Goal: Check status: Check status

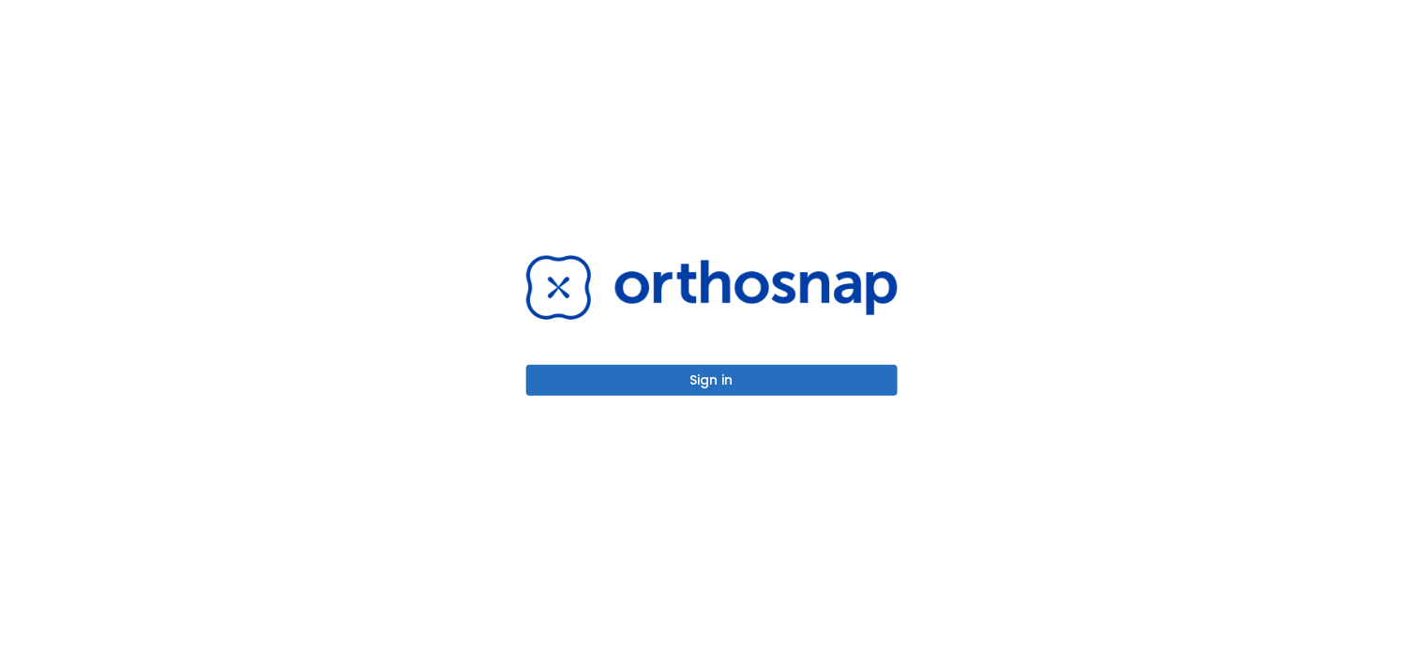
click at [847, 204] on div "Sign in" at bounding box center [712, 325] width 416 height 651
click at [650, 369] on button "Sign in" at bounding box center [711, 380] width 371 height 31
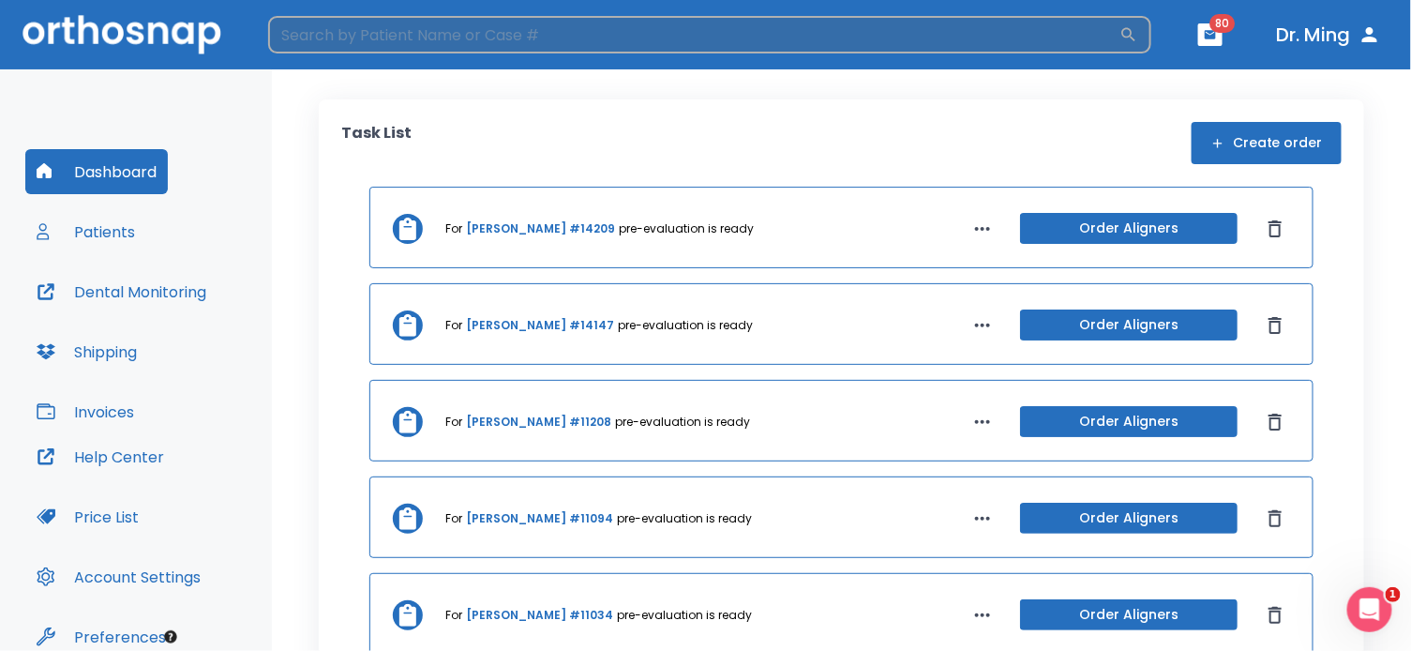
click at [301, 33] on input "search" at bounding box center [694, 35] width 852 height 38
type input "lam"
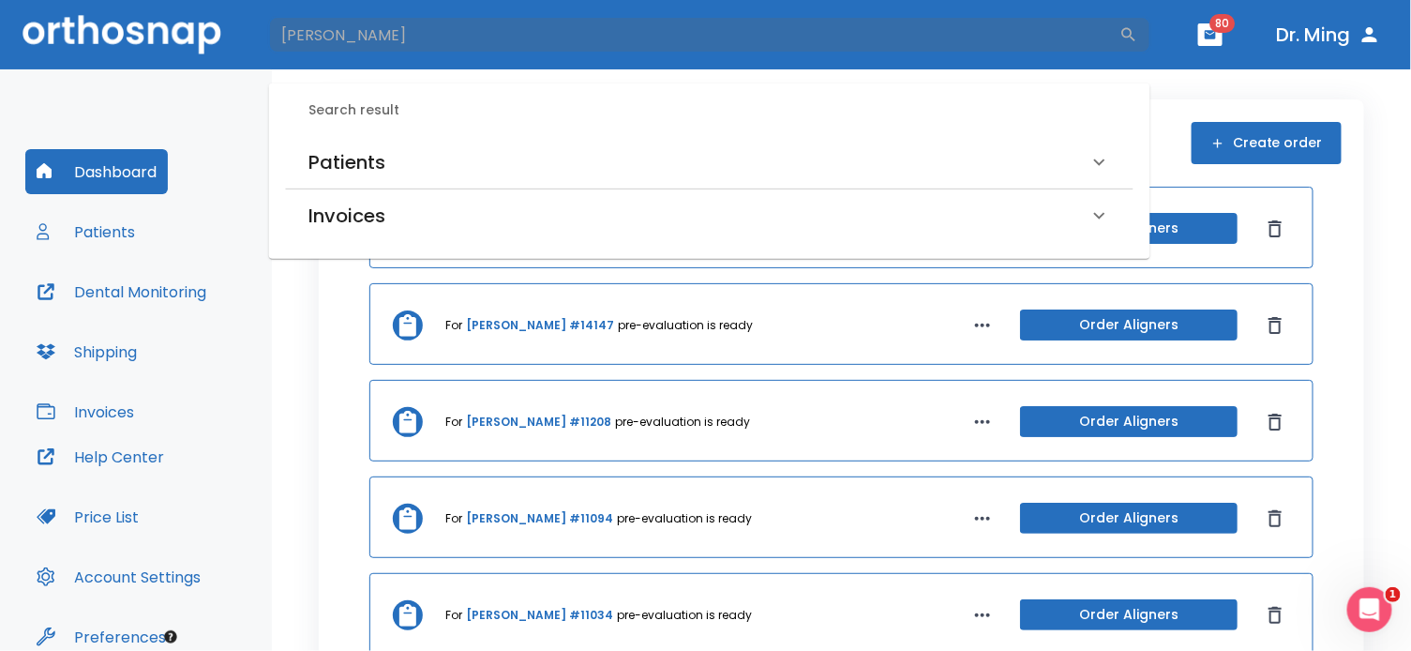
click at [332, 151] on h6 "Patients" at bounding box center [347, 162] width 77 height 30
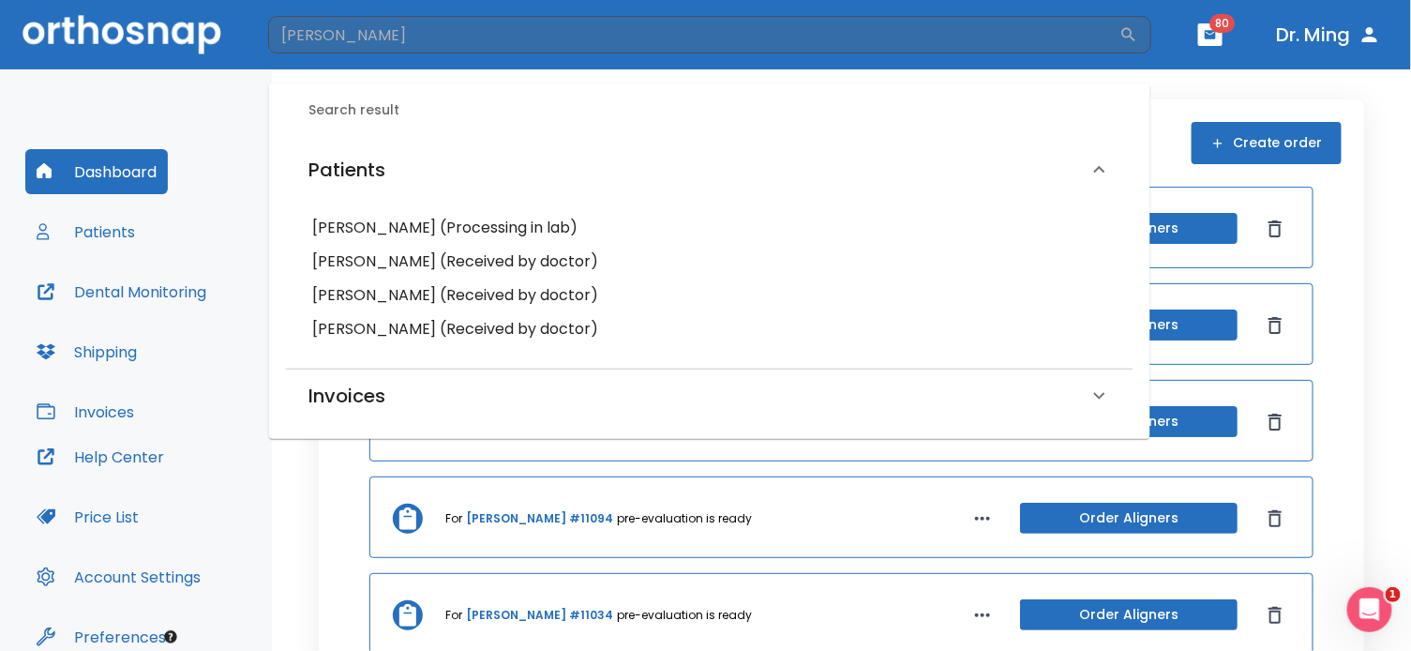
click at [373, 220] on h6 "Jolina Lam (Processing in lab)" at bounding box center [709, 228] width 795 height 26
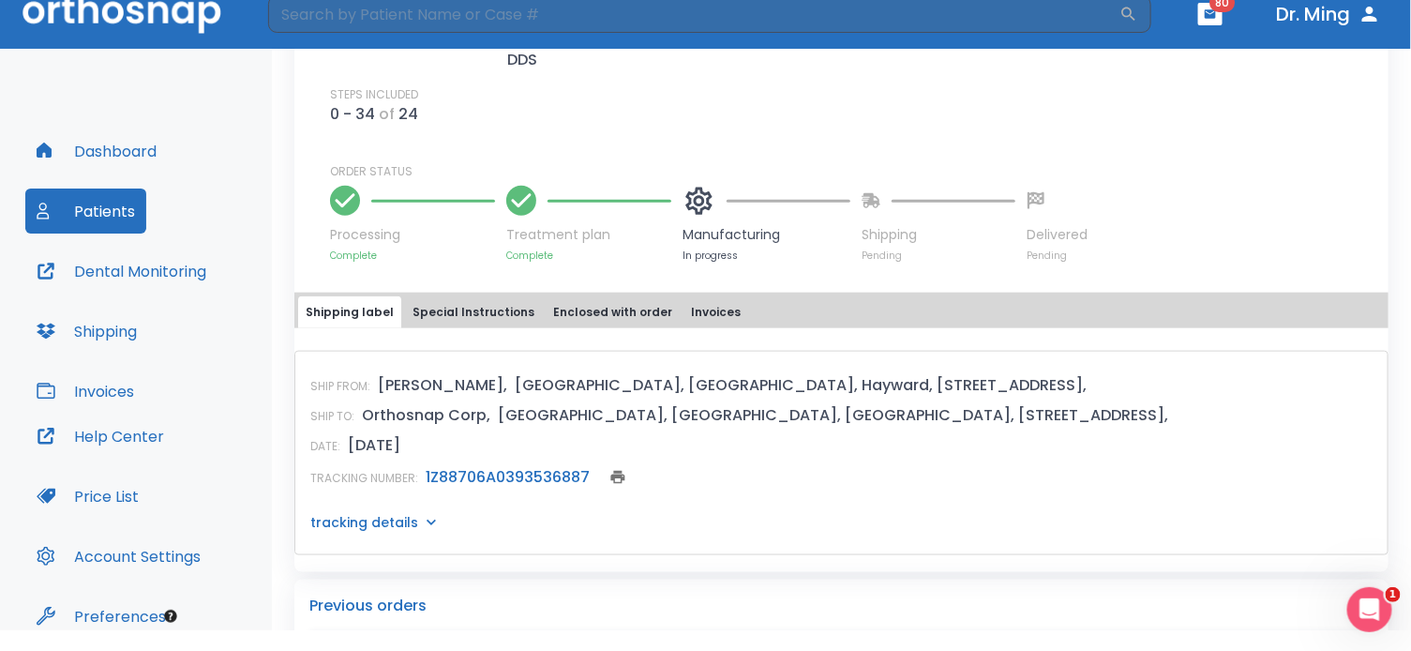
scroll to position [25, 0]
